Goal: Information Seeking & Learning: Check status

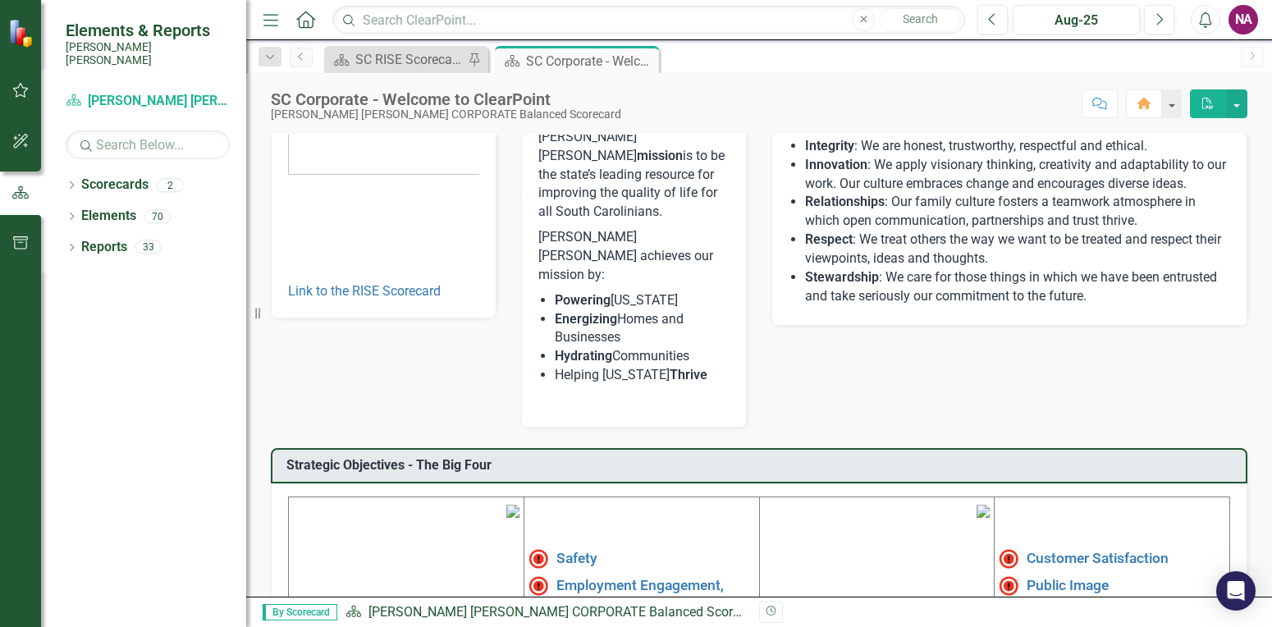
scroll to position [485, 0]
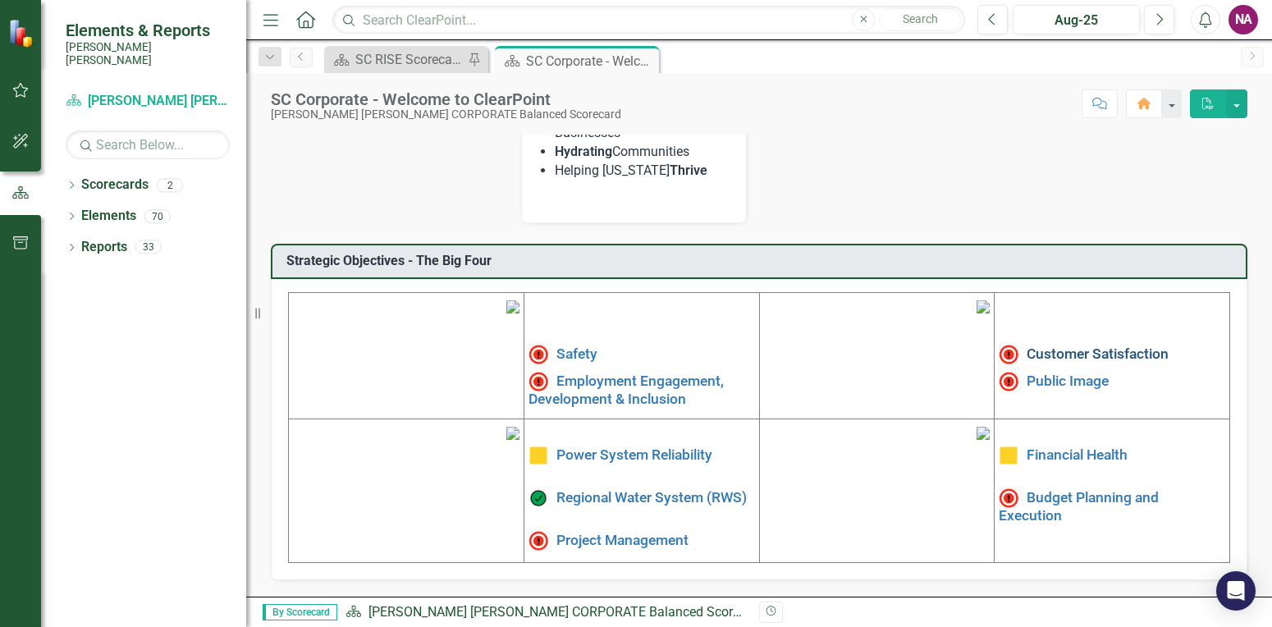
click at [1107, 346] on link "Customer Satisfaction" at bounding box center [1098, 354] width 142 height 16
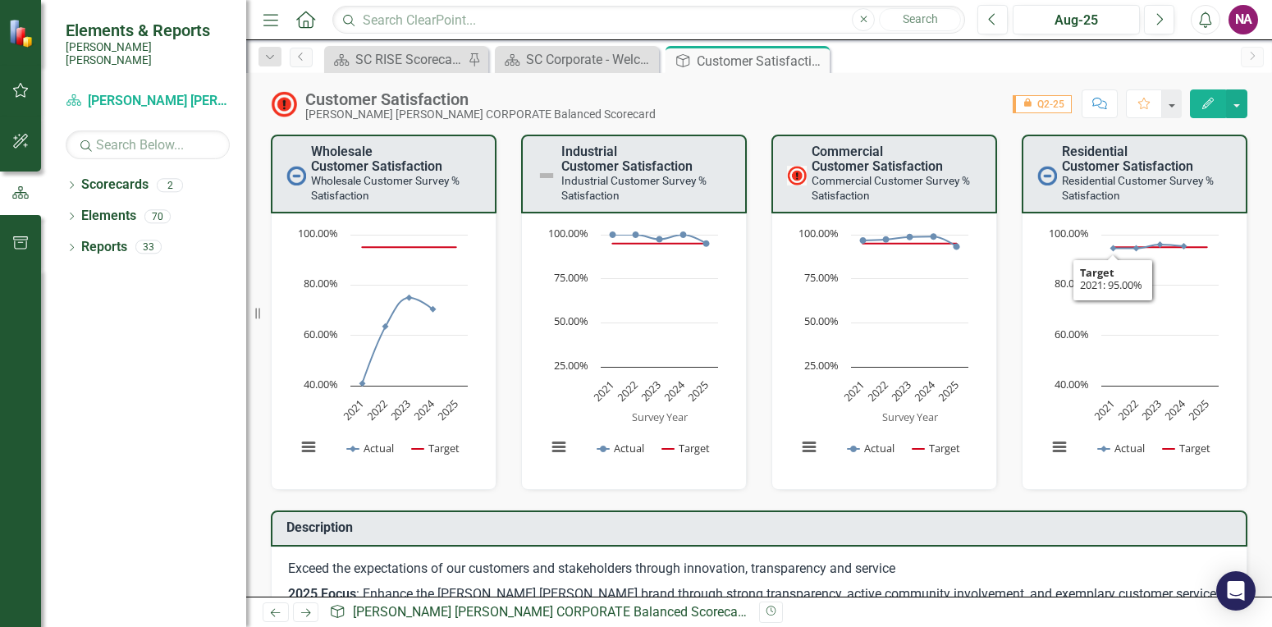
scroll to position [492, 0]
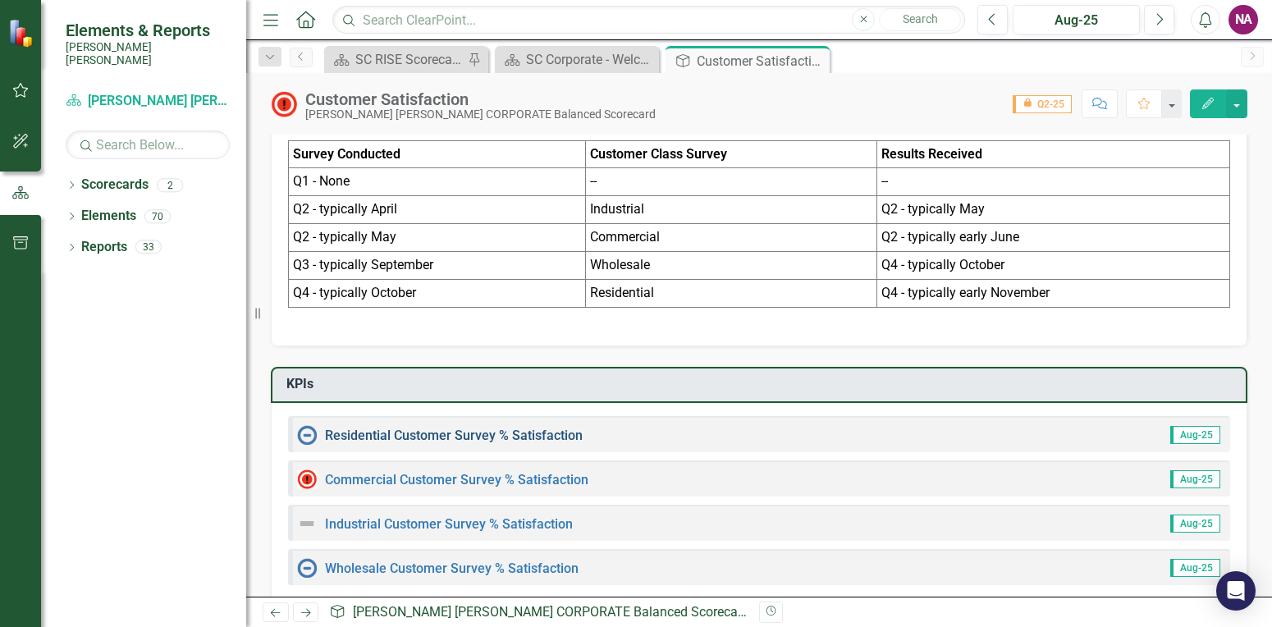
click at [424, 438] on link "Residential Customer Survey % Satisfaction​" at bounding box center [454, 436] width 258 height 16
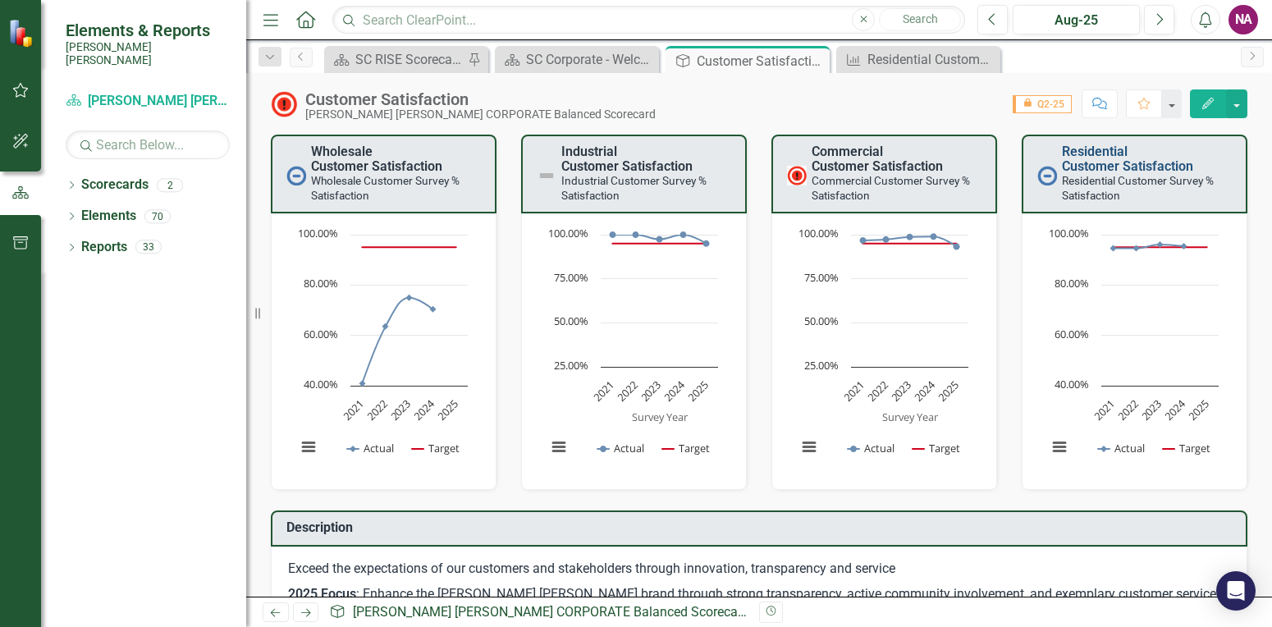
click at [1084, 166] on link "Residential Customer Satisfaction​" at bounding box center [1127, 159] width 131 height 30
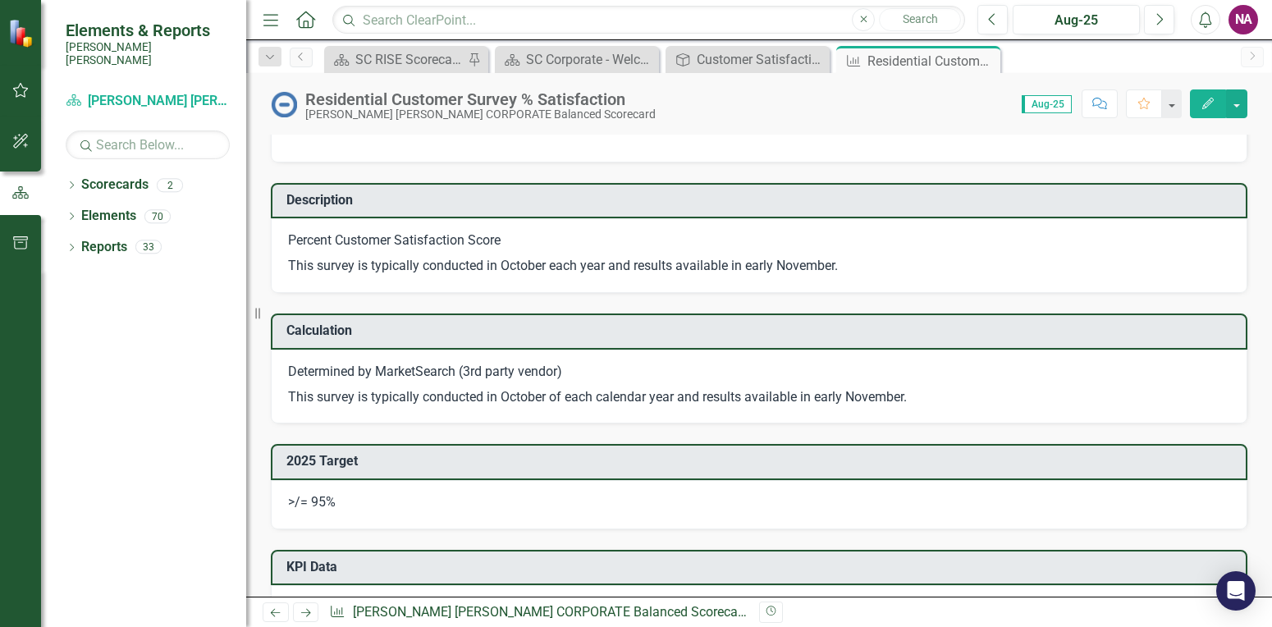
scroll to position [739, 0]
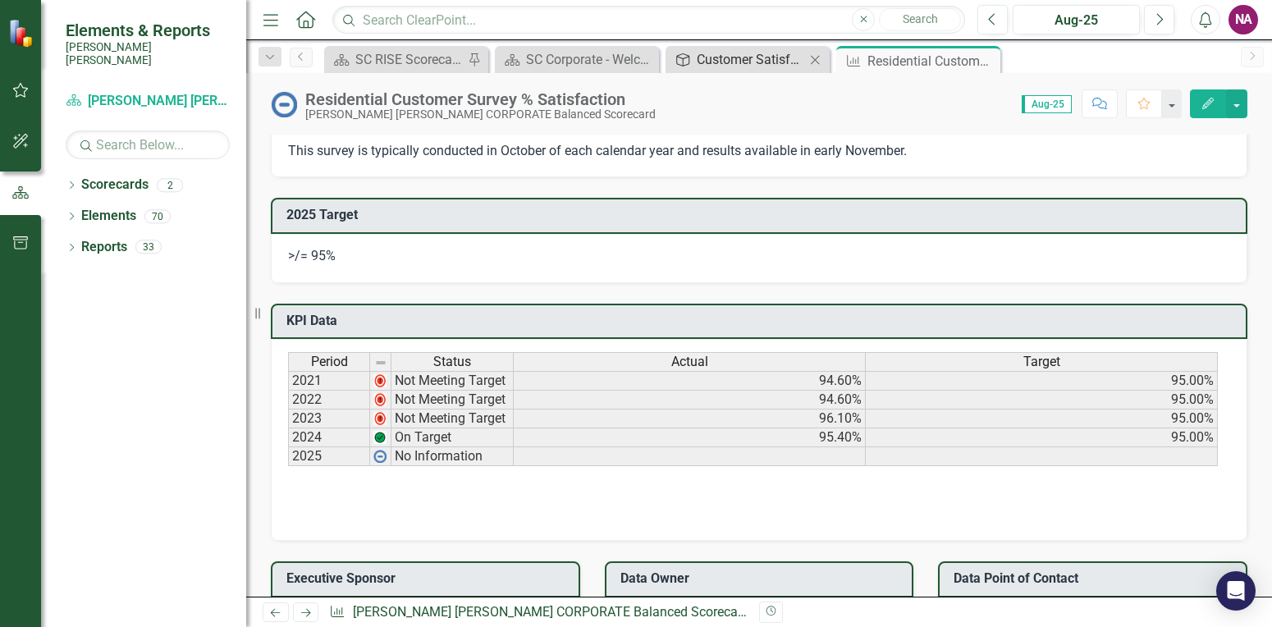
click at [758, 60] on div "Customer Satisfaction" at bounding box center [751, 59] width 108 height 21
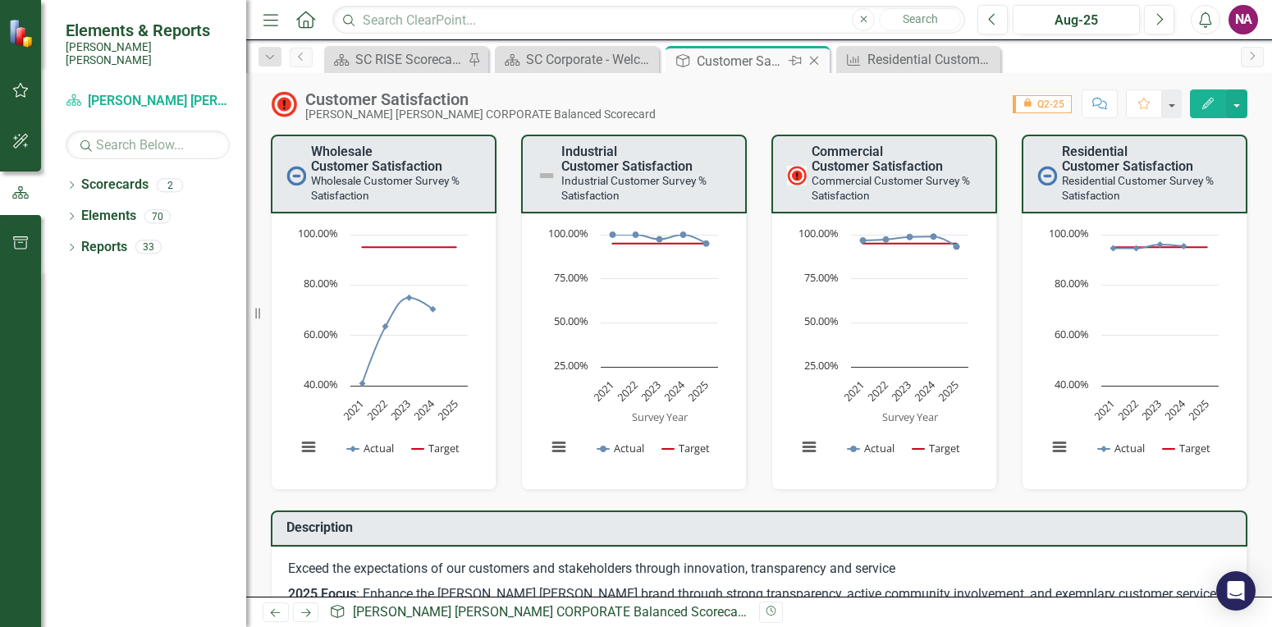
click at [819, 57] on icon "Close" at bounding box center [814, 60] width 16 height 13
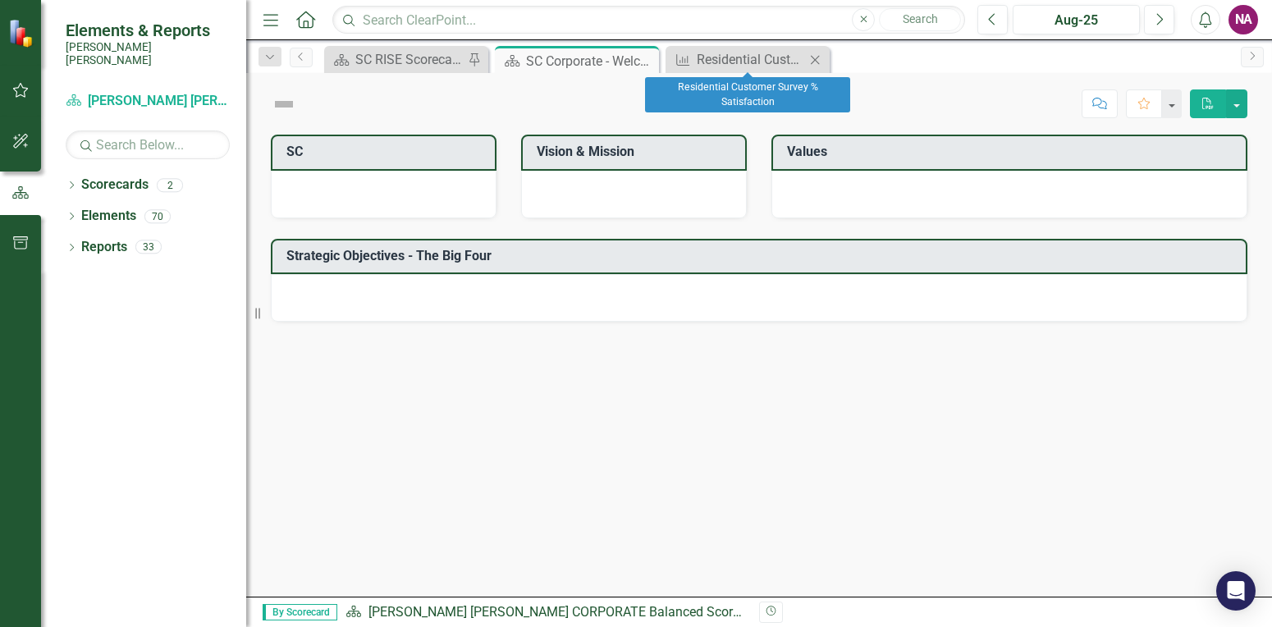
click at [815, 58] on icon "Close" at bounding box center [815, 59] width 16 height 13
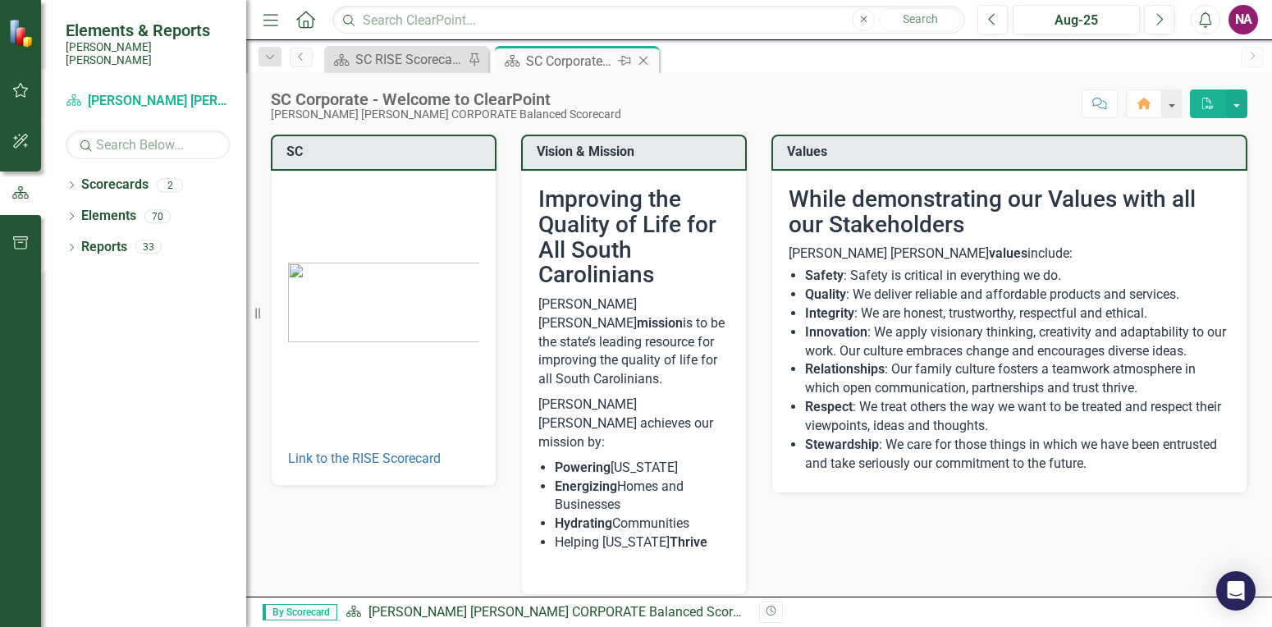
click at [599, 53] on div "SC Corporate - Welcome to ClearPoint" at bounding box center [570, 61] width 88 height 21
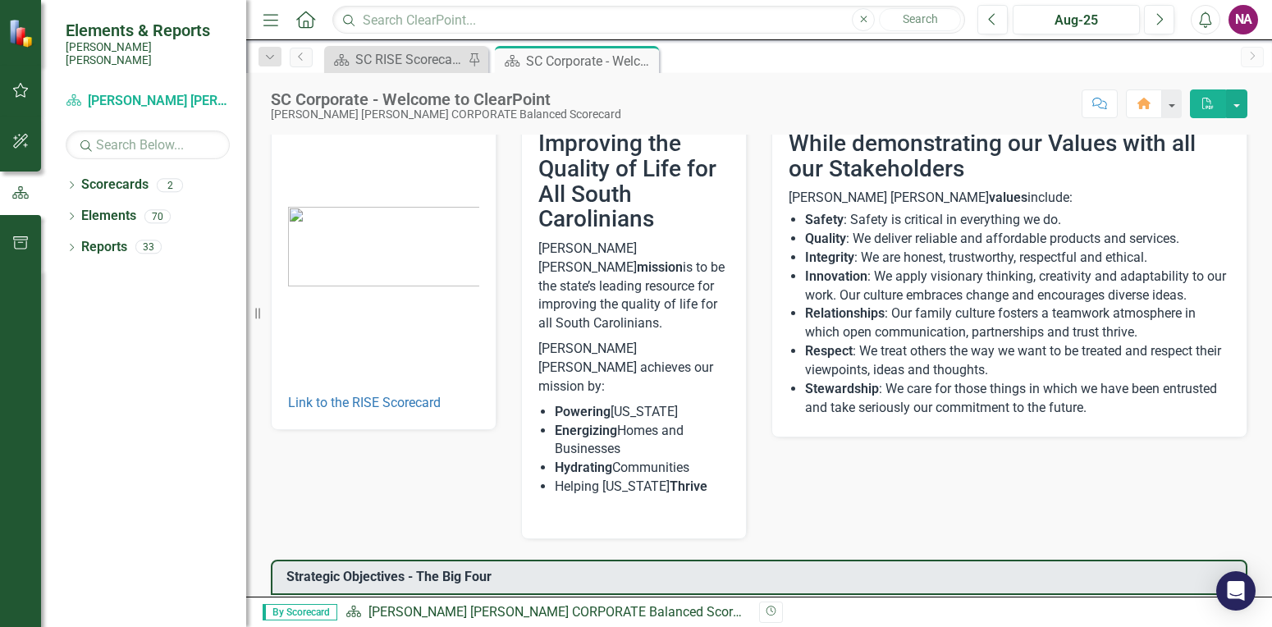
scroll to position [485, 0]
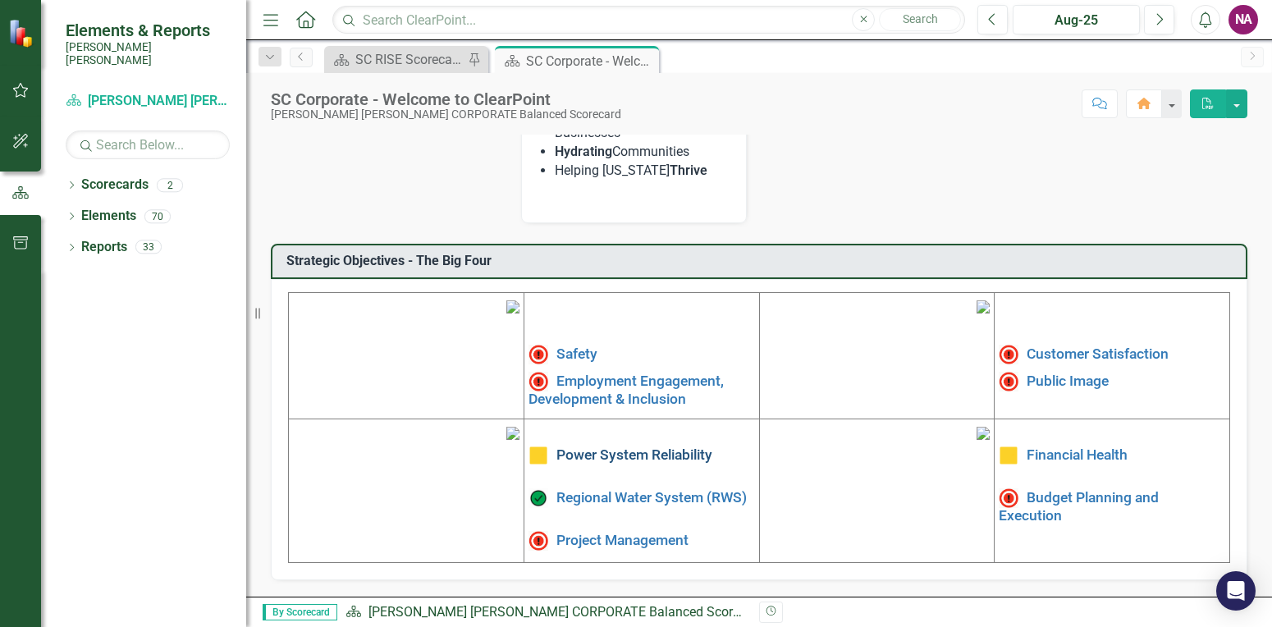
click at [616, 447] on link "Power System Reliability" at bounding box center [635, 455] width 156 height 16
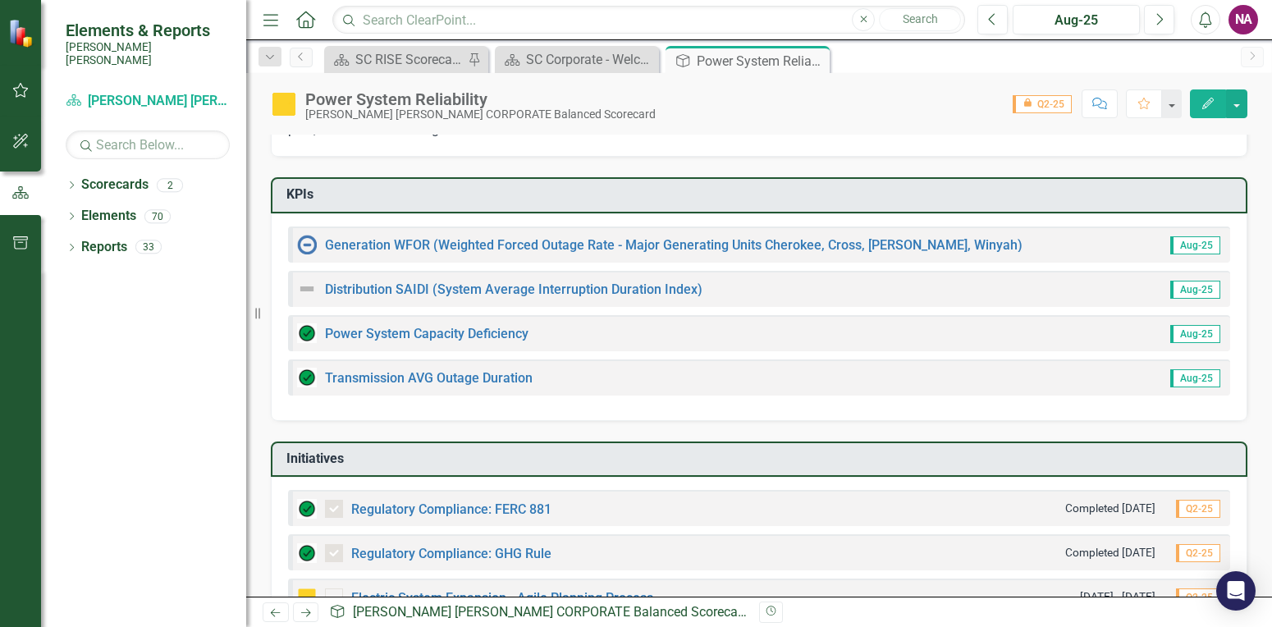
scroll to position [124, 0]
click at [422, 287] on link "Distribution SAIDI (System Average Interruption Duration Index)" at bounding box center [514, 291] width 378 height 16
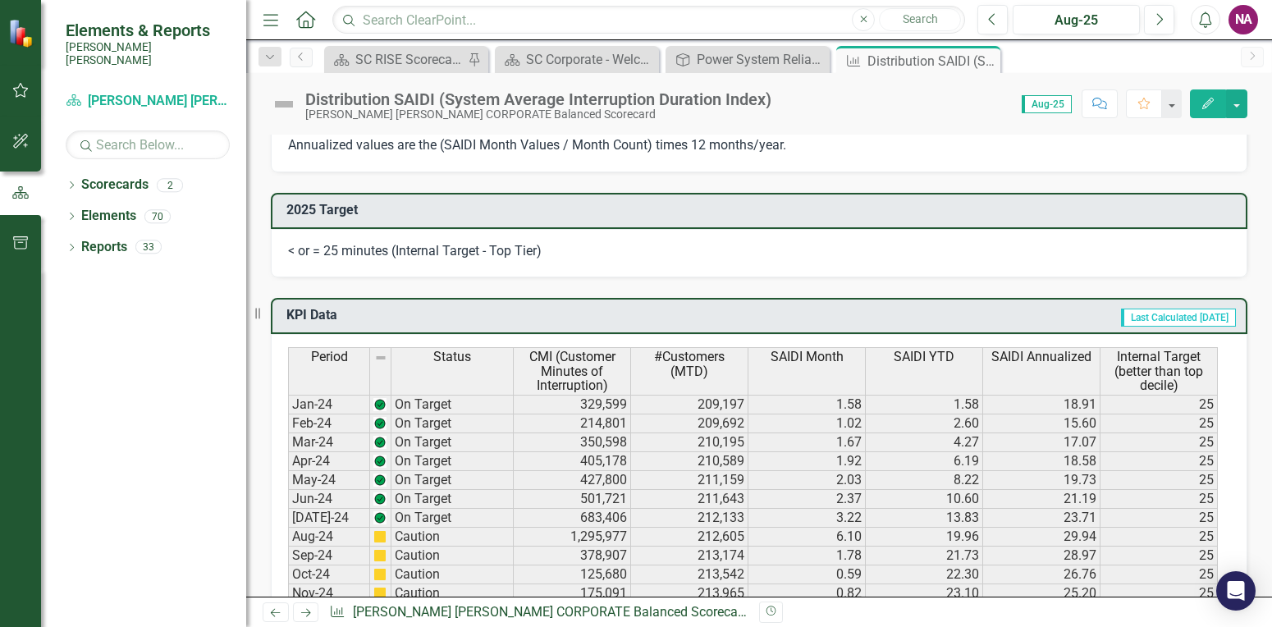
scroll to position [821, 0]
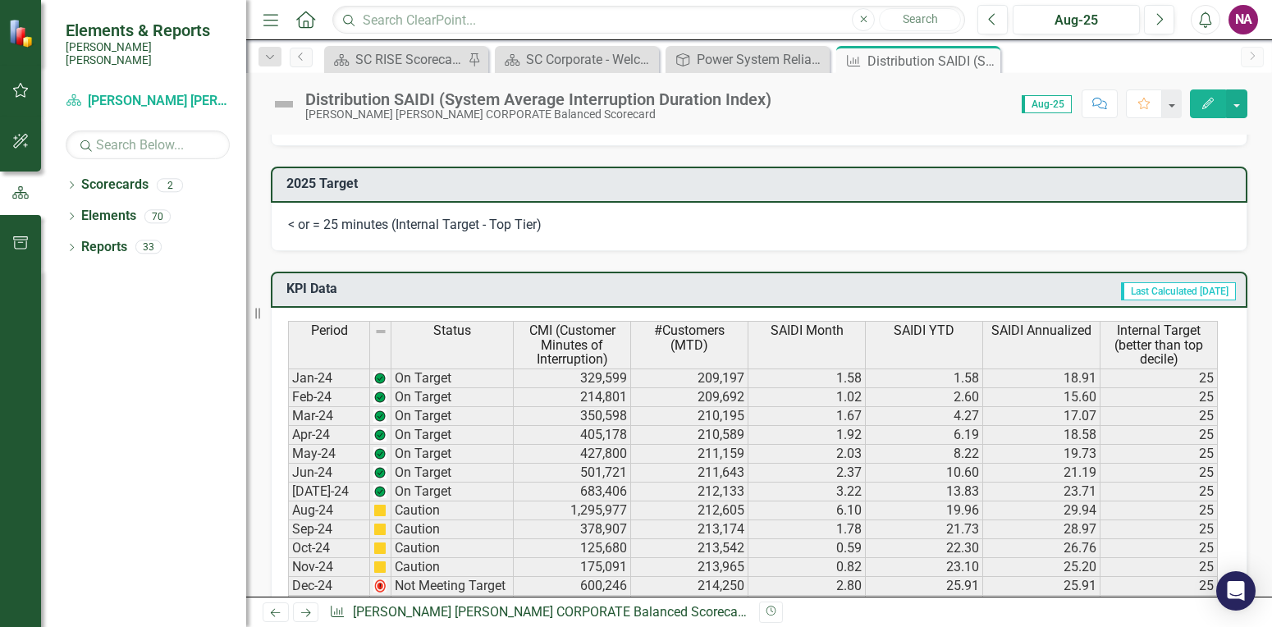
click at [951, 586] on td "25.91" at bounding box center [924, 586] width 117 height 19
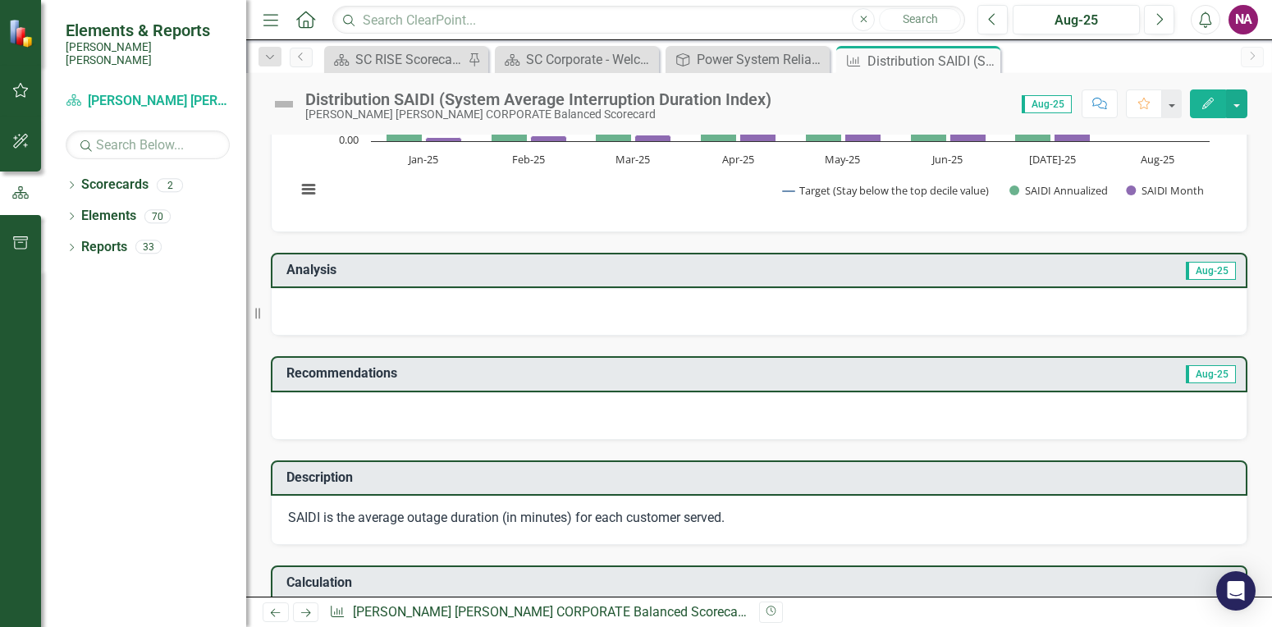
scroll to position [0, 0]
